Goal: Find specific page/section: Find specific page/section

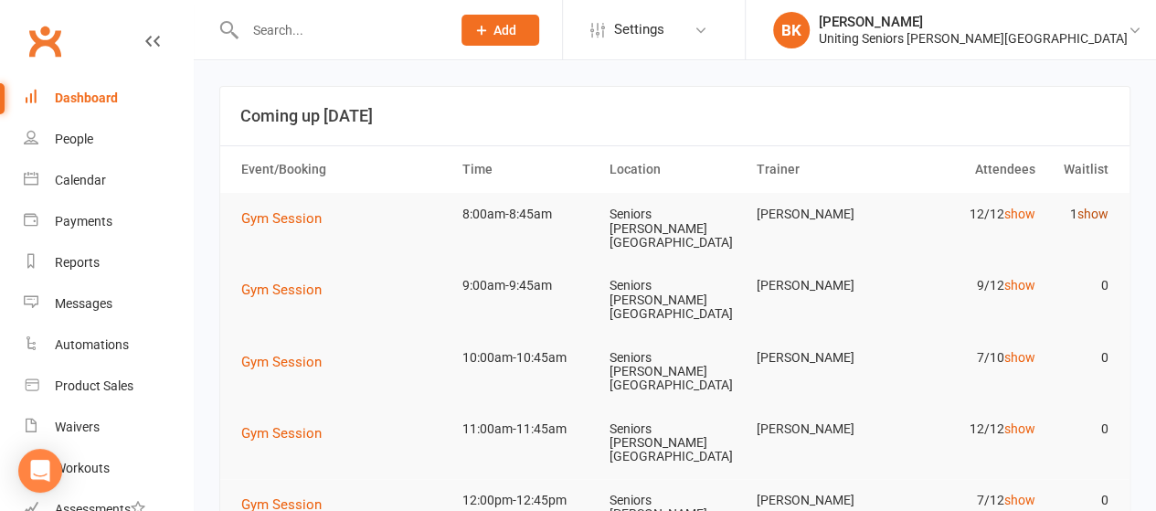
click at [1098, 213] on link "show" at bounding box center [1092, 213] width 31 height 15
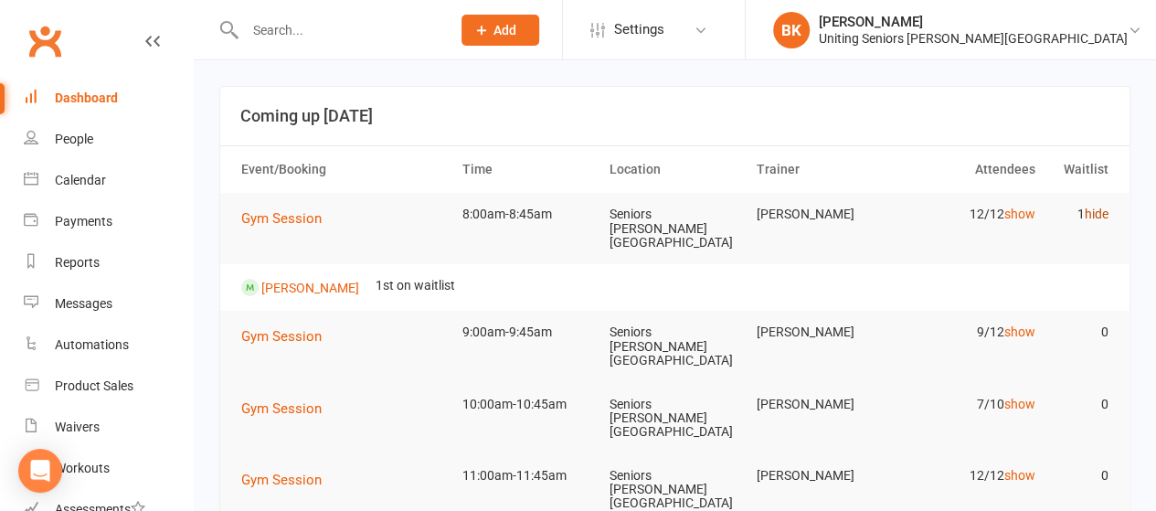
click at [1101, 216] on link "hide" at bounding box center [1096, 213] width 24 height 15
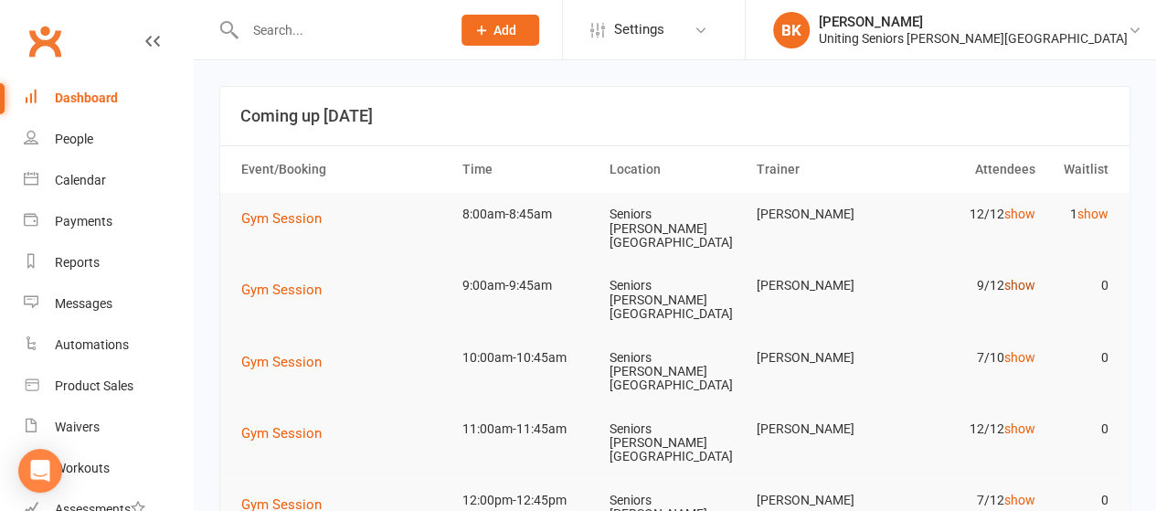
click at [1017, 278] on link "show" at bounding box center [1018, 285] width 31 height 15
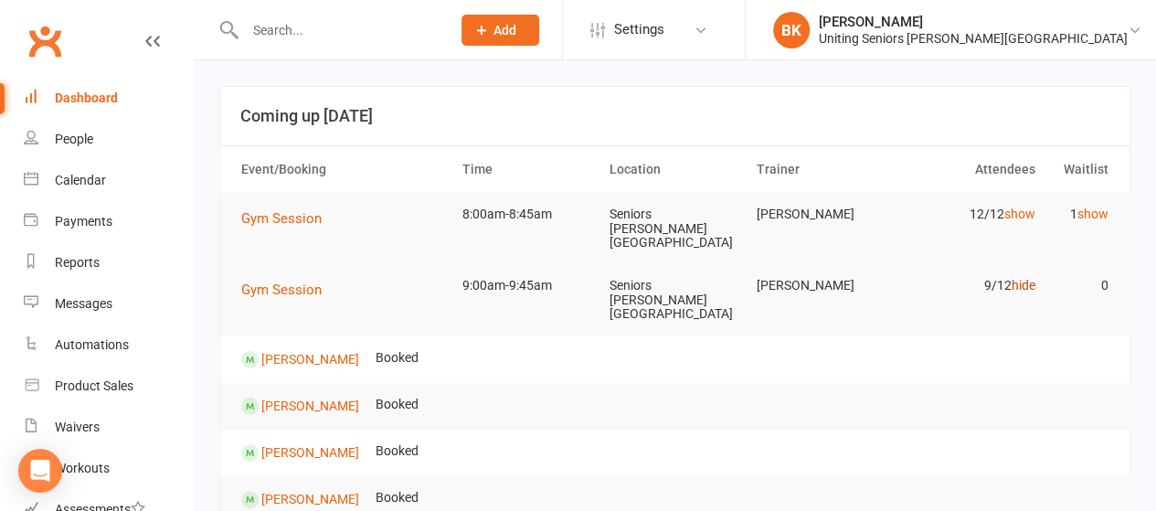
click at [1029, 278] on link "hide" at bounding box center [1022, 285] width 24 height 15
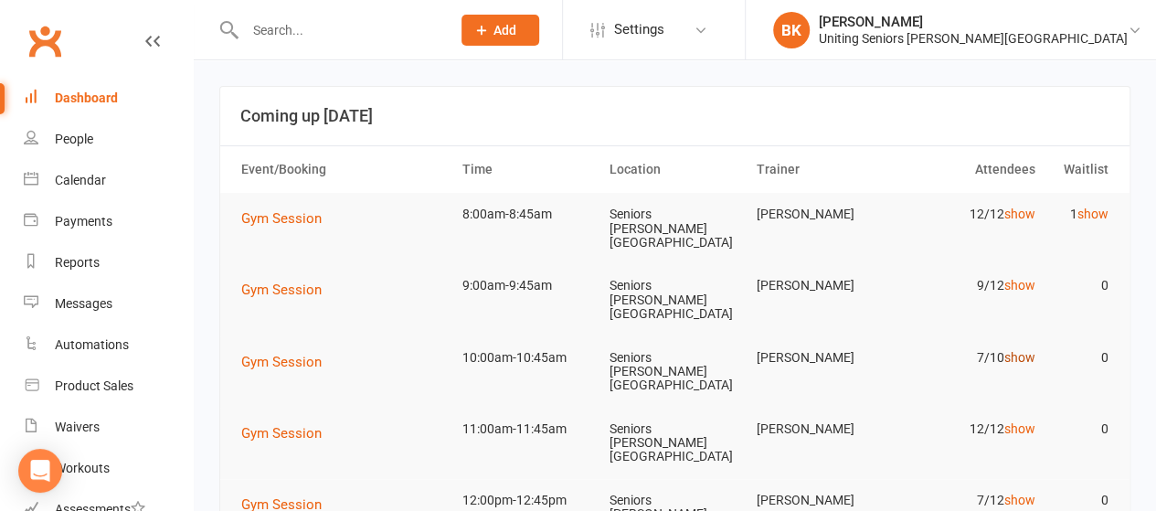
click at [1019, 350] on link "show" at bounding box center [1018, 357] width 31 height 15
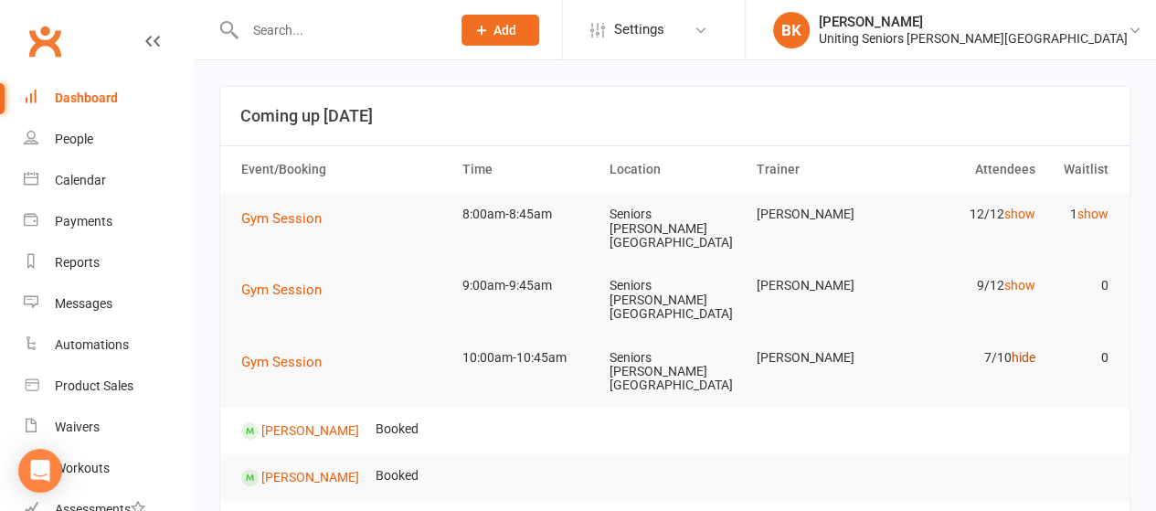
click at [1025, 350] on link "hide" at bounding box center [1022, 357] width 24 height 15
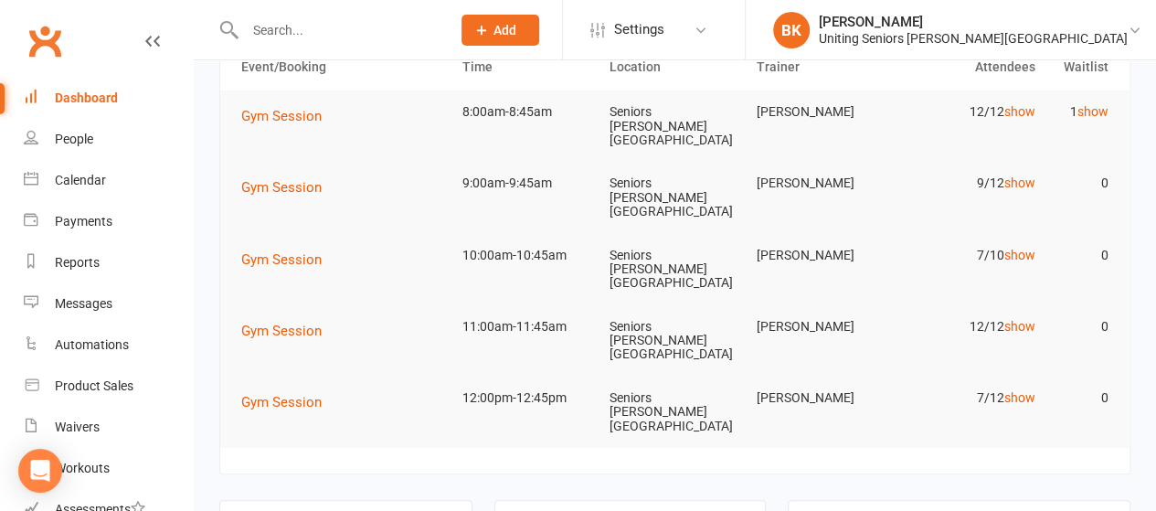
scroll to position [101, 0]
click at [1018, 320] on link "show" at bounding box center [1018, 327] width 31 height 15
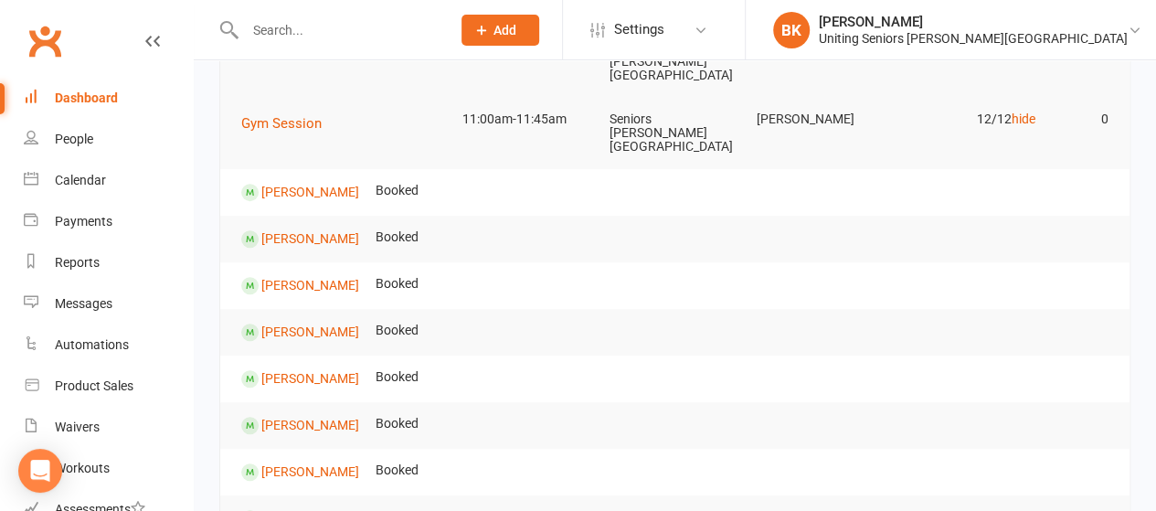
scroll to position [309, 0]
click at [1024, 112] on link "hide" at bounding box center [1022, 119] width 24 height 15
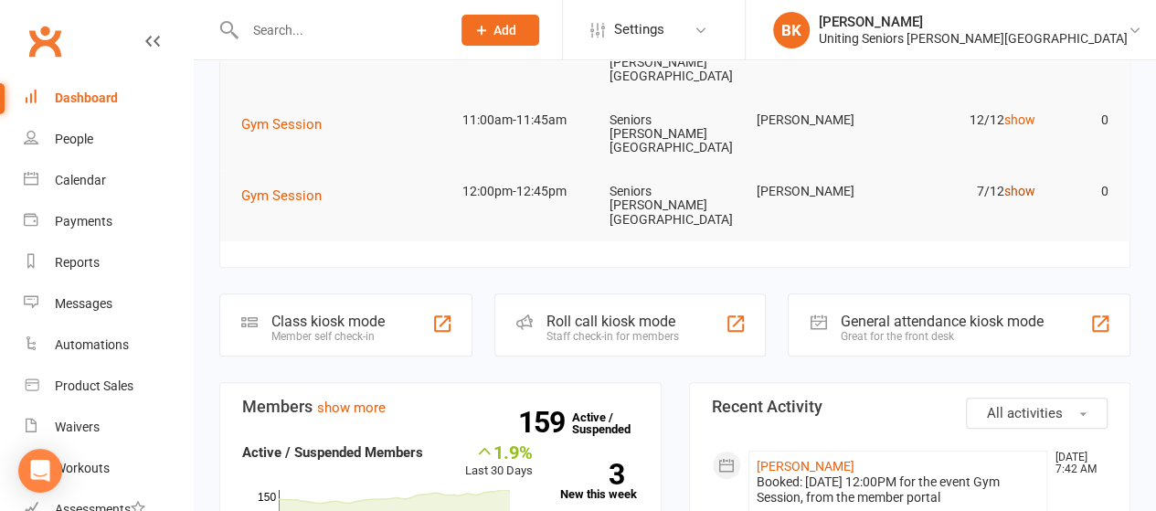
click at [1016, 184] on link "show" at bounding box center [1018, 191] width 31 height 15
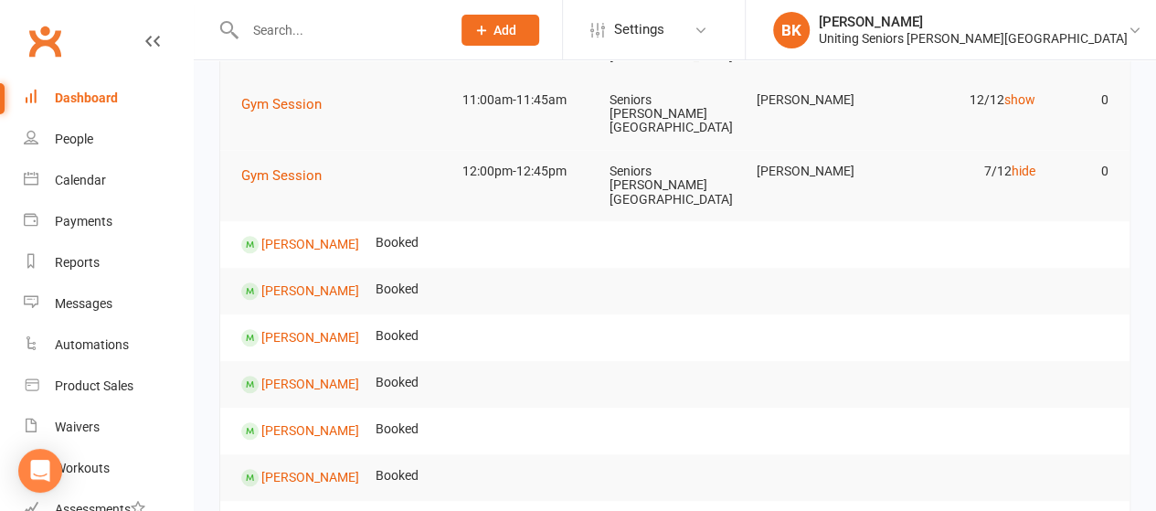
scroll to position [328, 0]
click at [1027, 164] on link "hide" at bounding box center [1022, 171] width 24 height 15
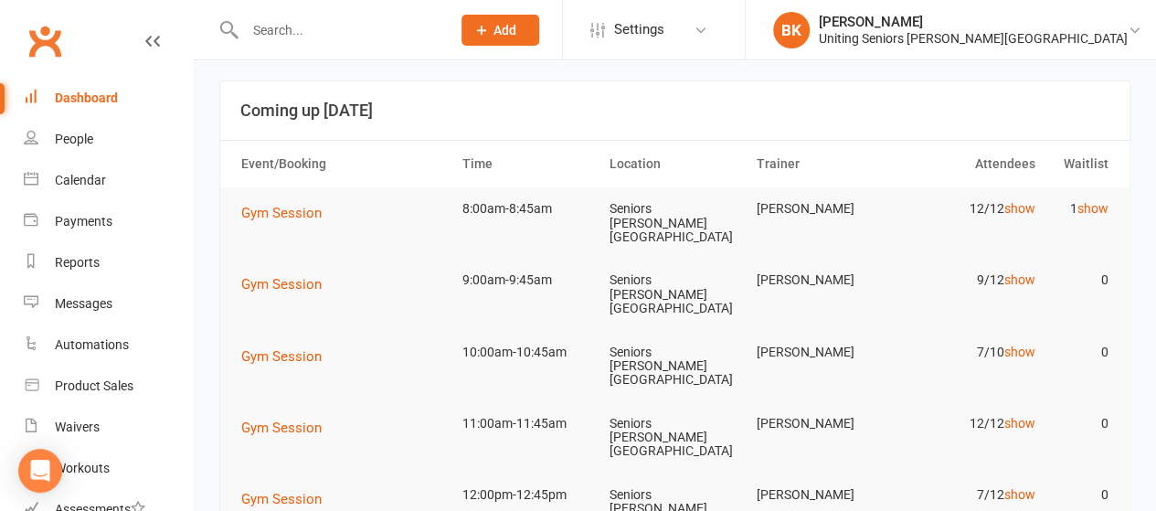
scroll to position [0, 0]
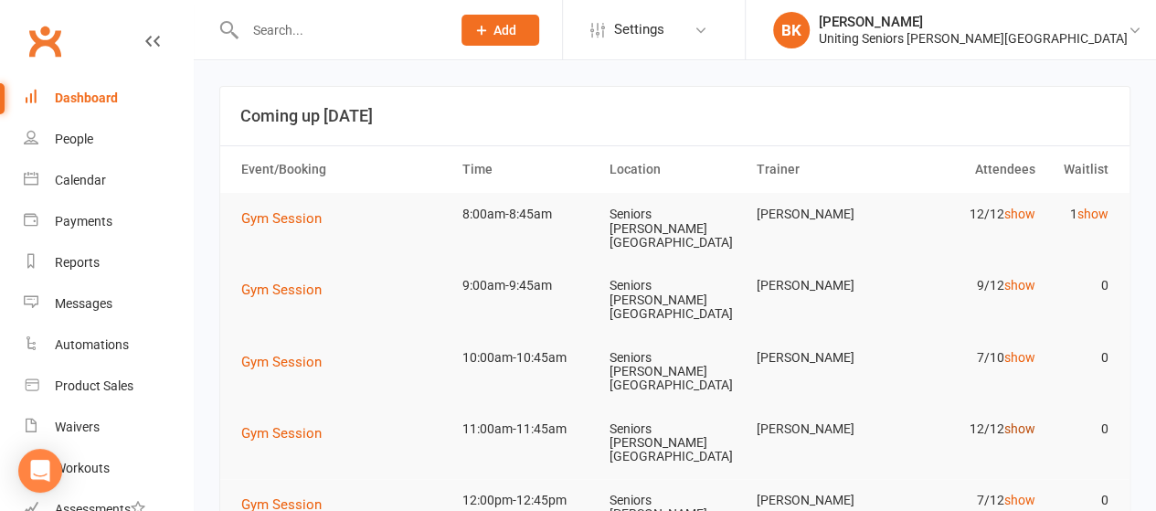
click at [1025, 421] on link "show" at bounding box center [1018, 428] width 31 height 15
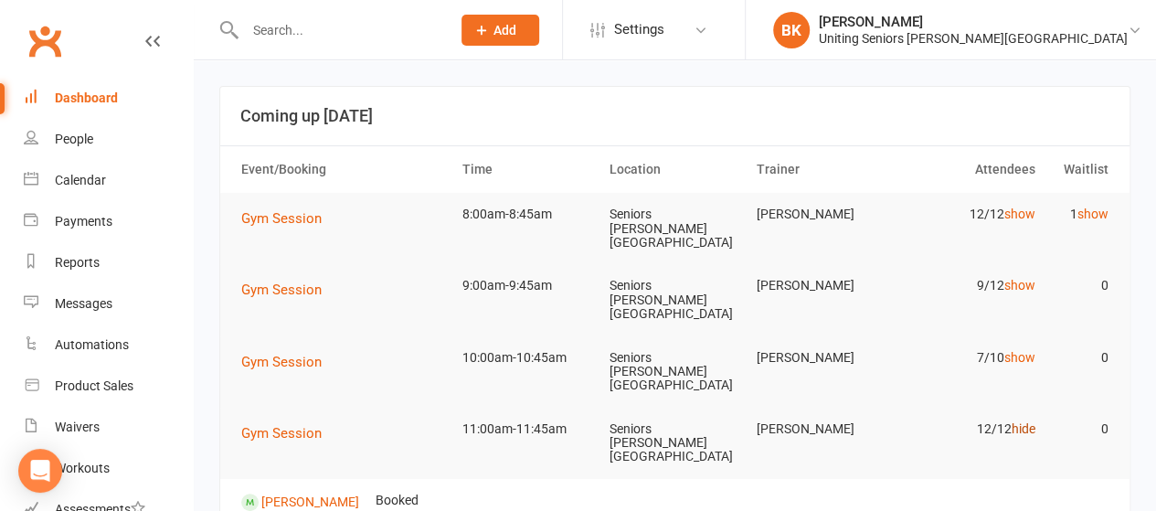
click at [1021, 421] on link "hide" at bounding box center [1022, 428] width 24 height 15
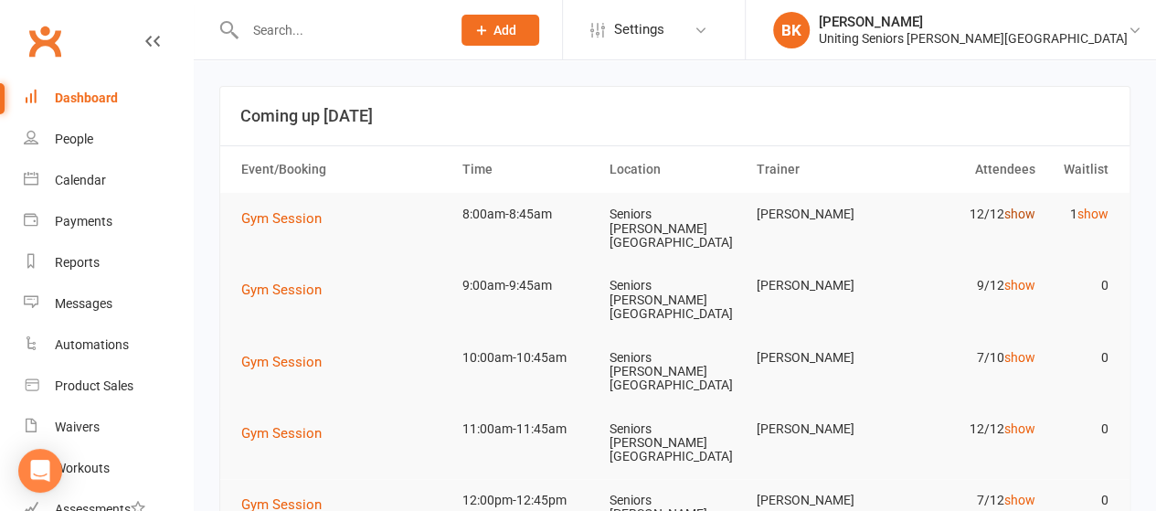
click at [1025, 211] on link "show" at bounding box center [1018, 213] width 31 height 15
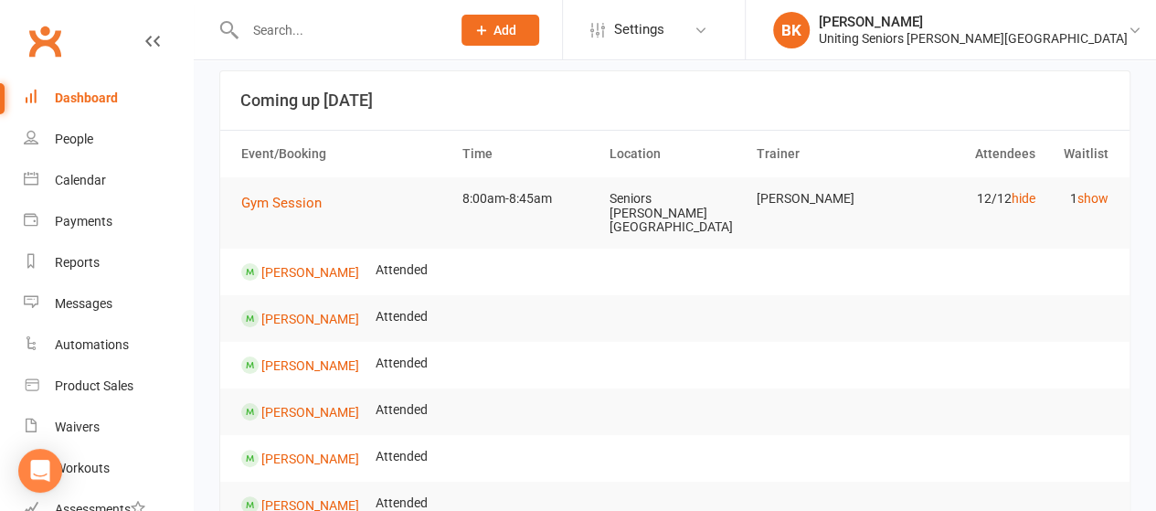
scroll to position [11, 0]
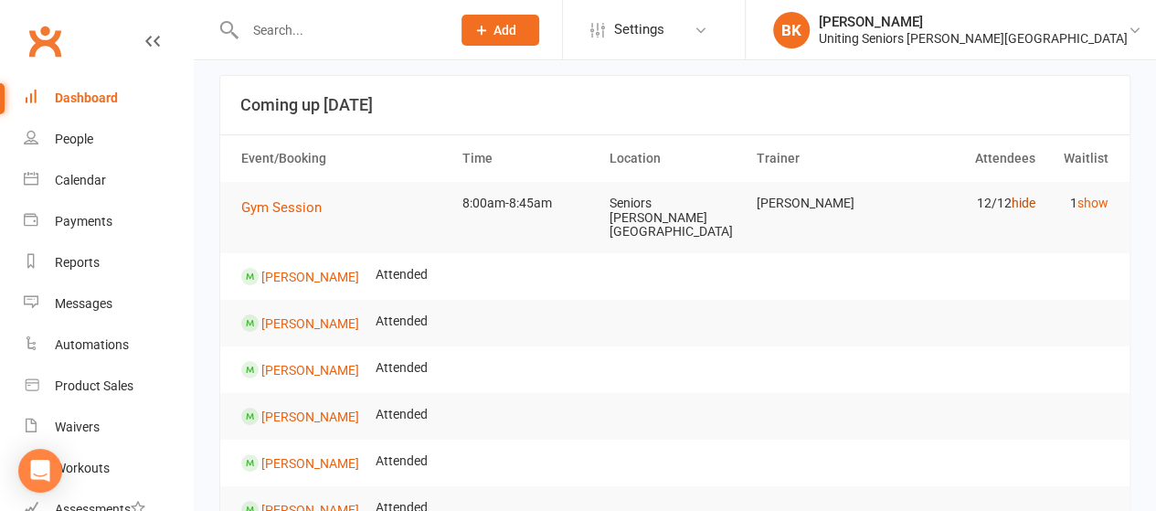
click at [1021, 207] on link "hide" at bounding box center [1022, 202] width 24 height 15
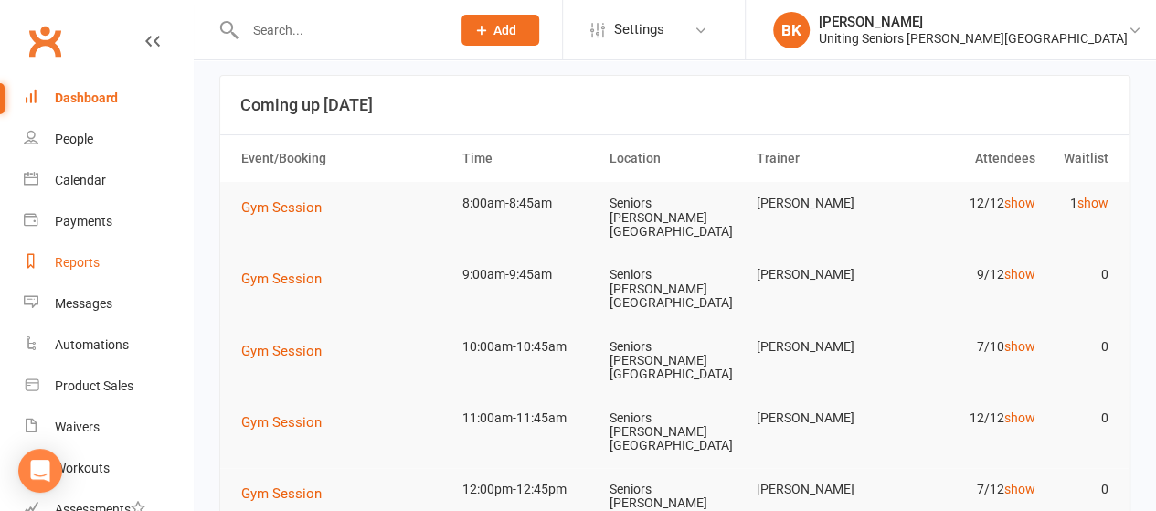
click at [100, 255] on link "Reports" at bounding box center [108, 262] width 169 height 41
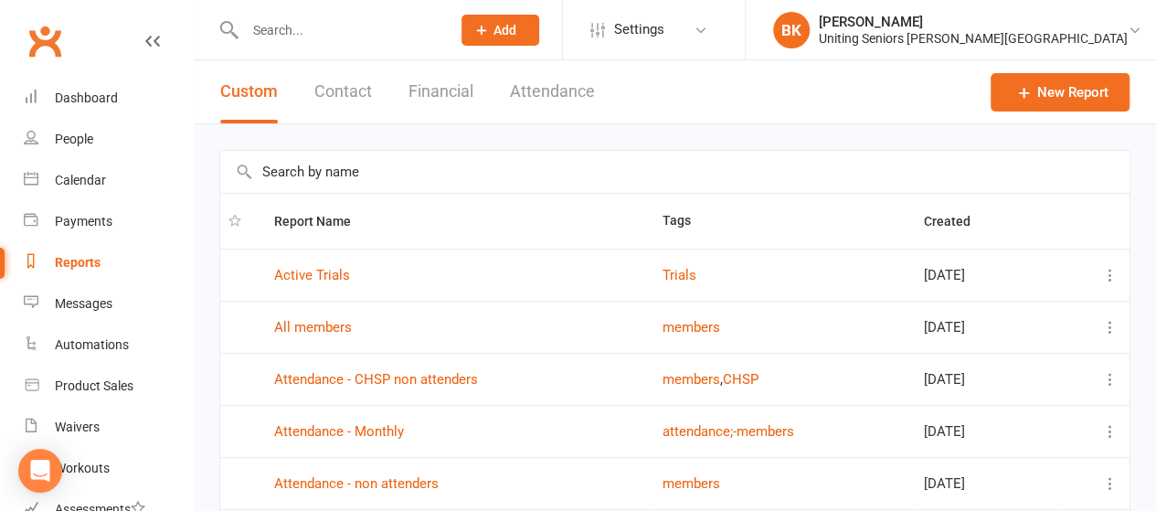
scroll to position [395, 0]
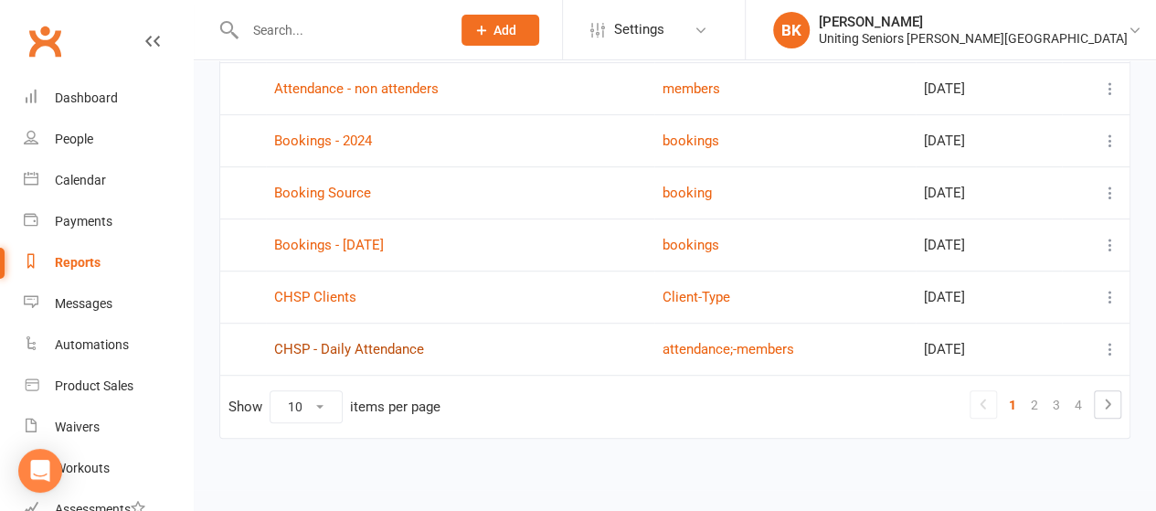
click at [385, 346] on link "CHSP - Daily Attendance" at bounding box center [349, 349] width 150 height 16
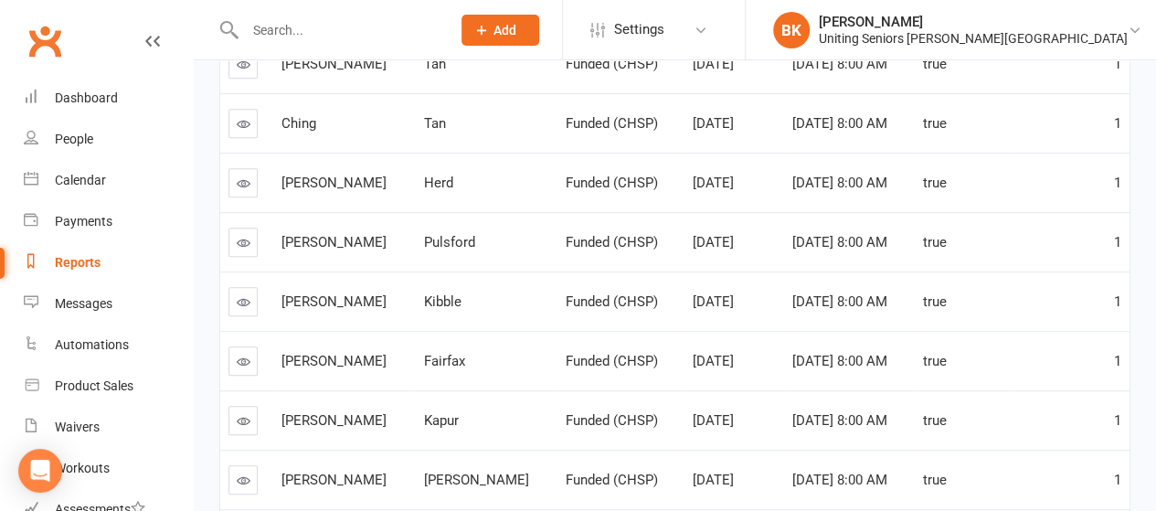
scroll to position [501, 0]
